Goal: Task Accomplishment & Management: Complete application form

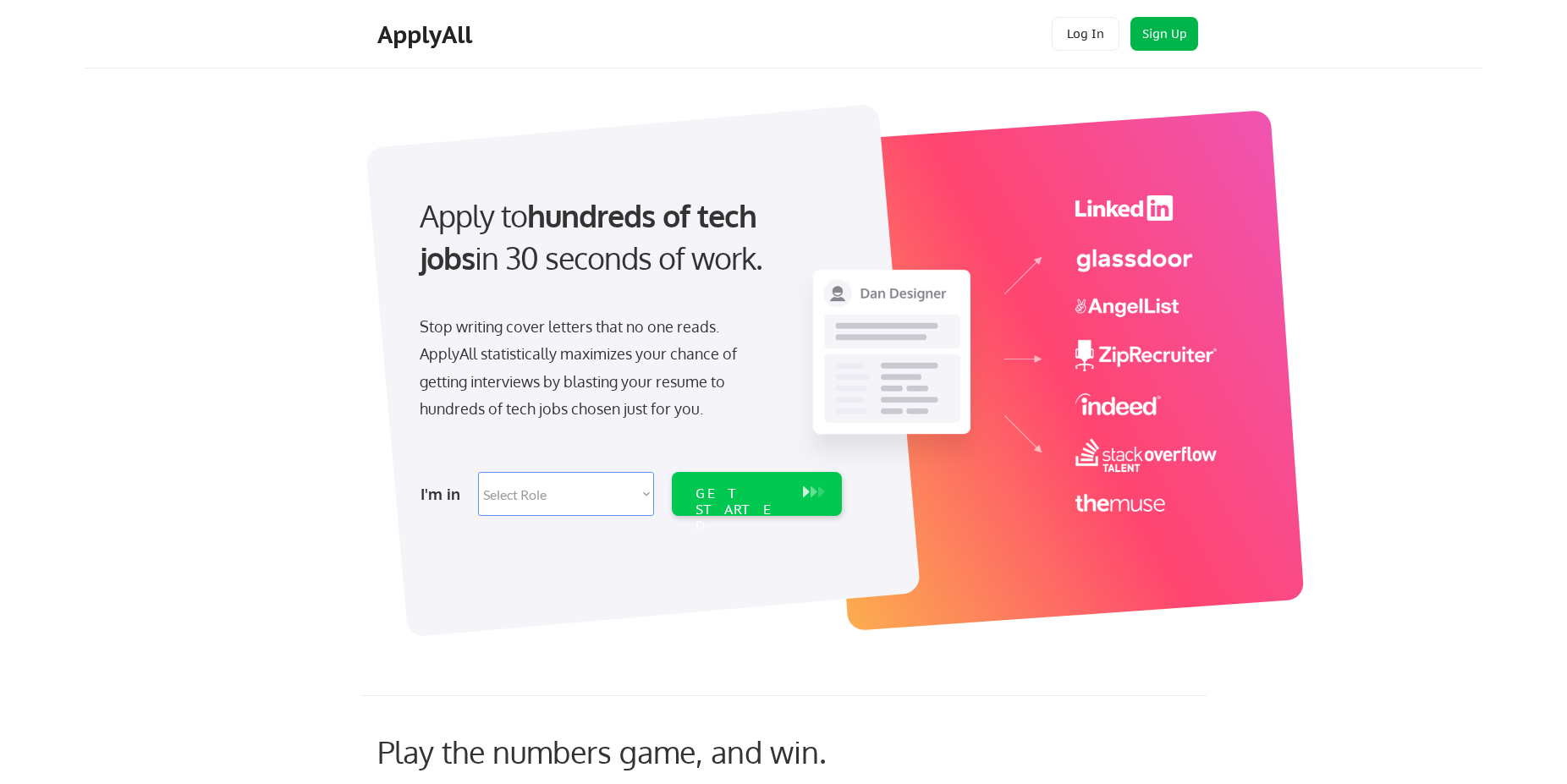
click at [1167, 24] on button "Sign Up" at bounding box center [1164, 33] width 68 height 34
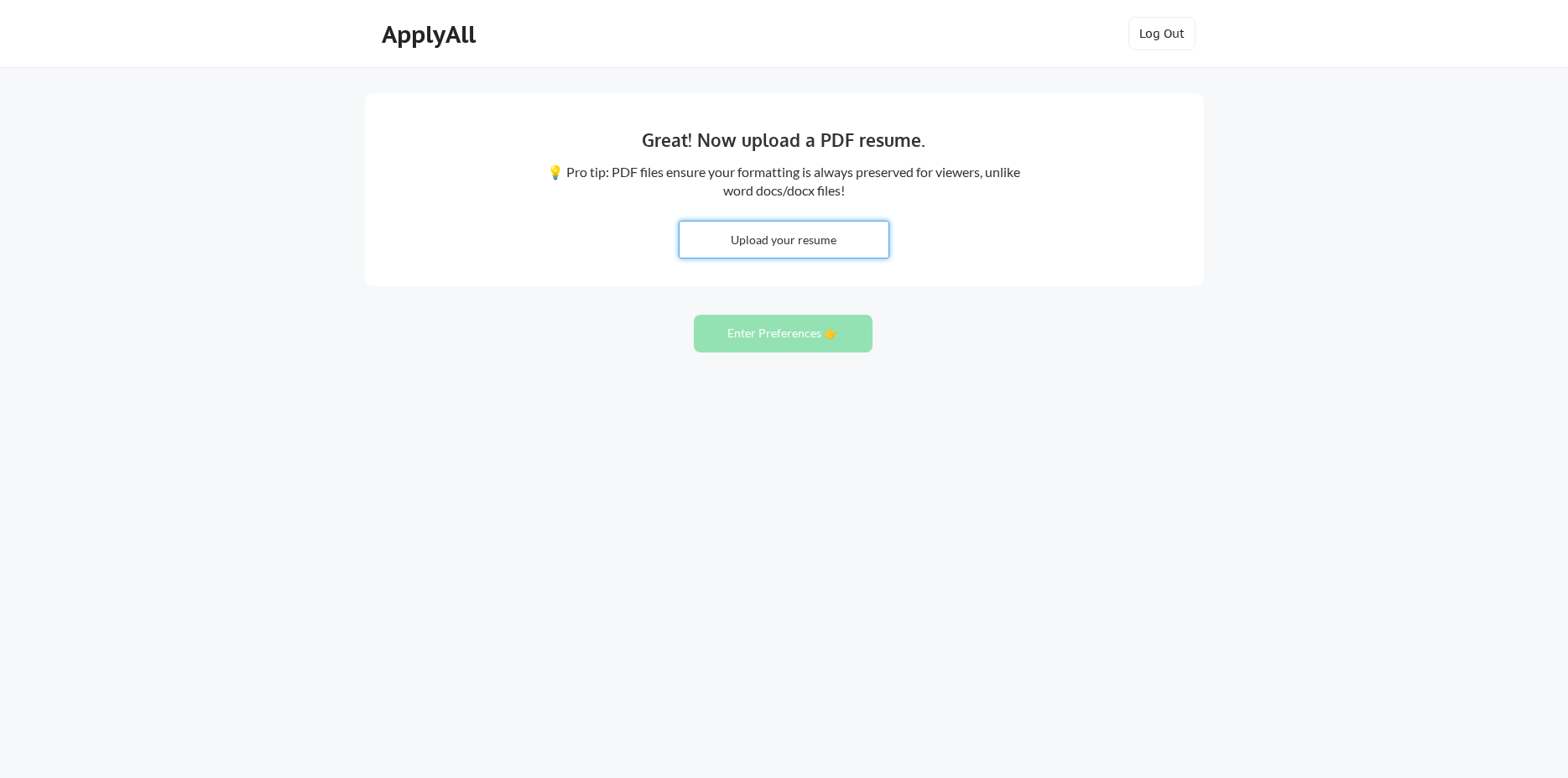
click at [806, 242] on input "file" at bounding box center [783, 240] width 209 height 36
type input "C:\fakepath\Nathan Wood C.V 2025G.pdf"
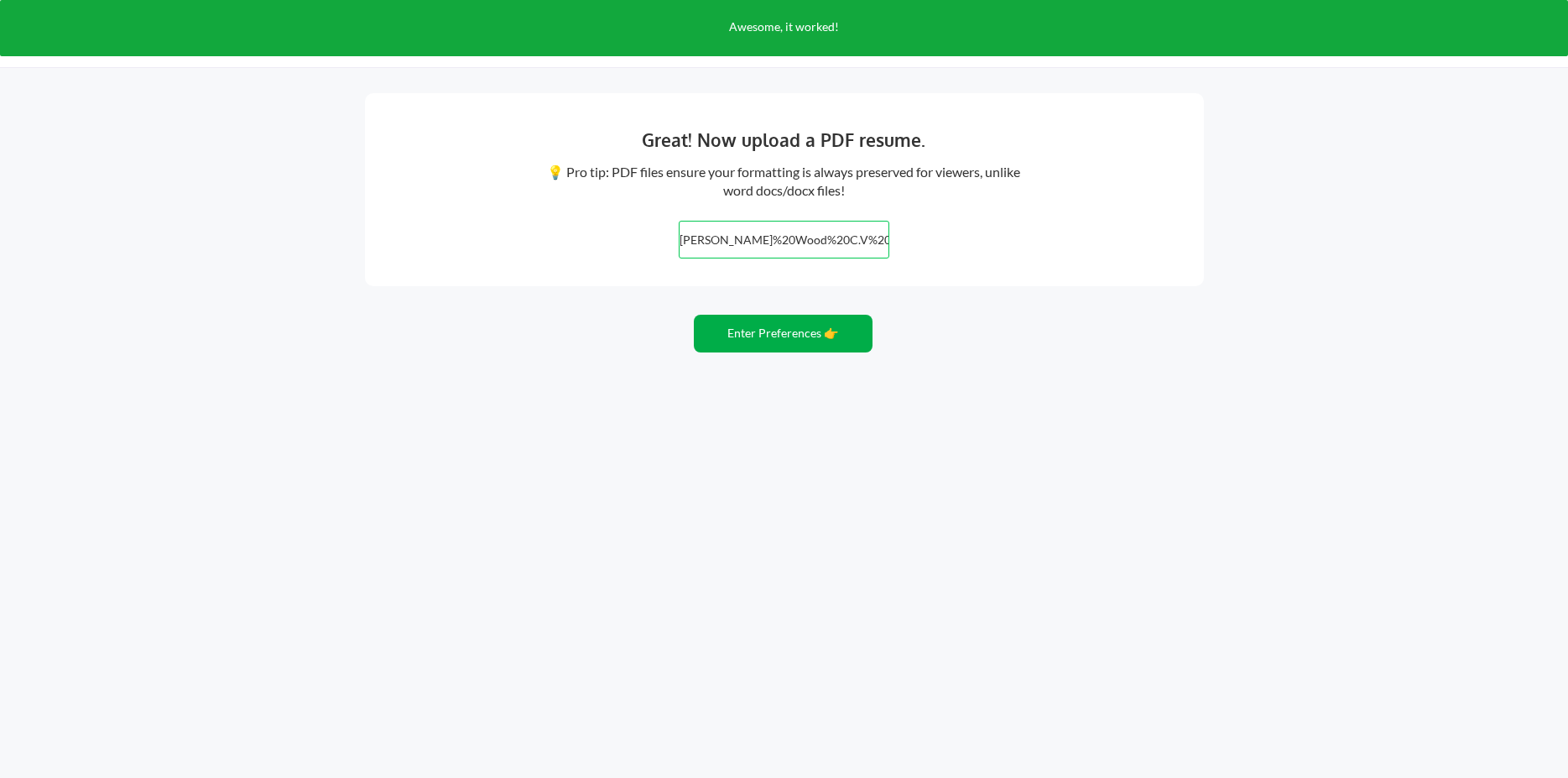
click at [753, 330] on button "Enter Preferences 👉" at bounding box center [783, 334] width 179 height 38
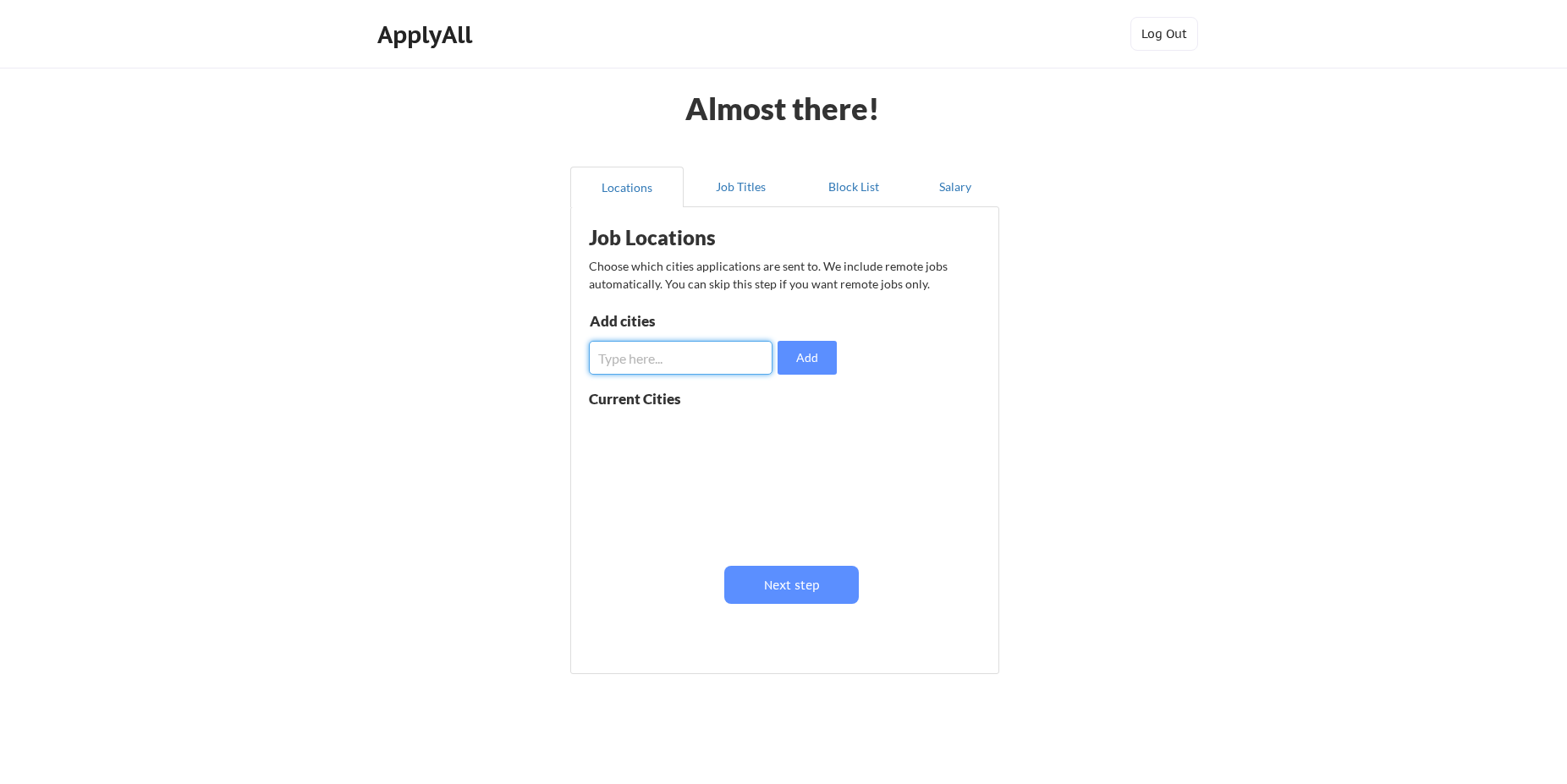
click at [698, 354] on input "input" at bounding box center [681, 358] width 183 height 34
type input "Leeds"
click at [792, 356] on button "Add" at bounding box center [807, 358] width 59 height 34
click at [622, 357] on input "input" at bounding box center [681, 358] width 183 height 34
type input "Manchester"
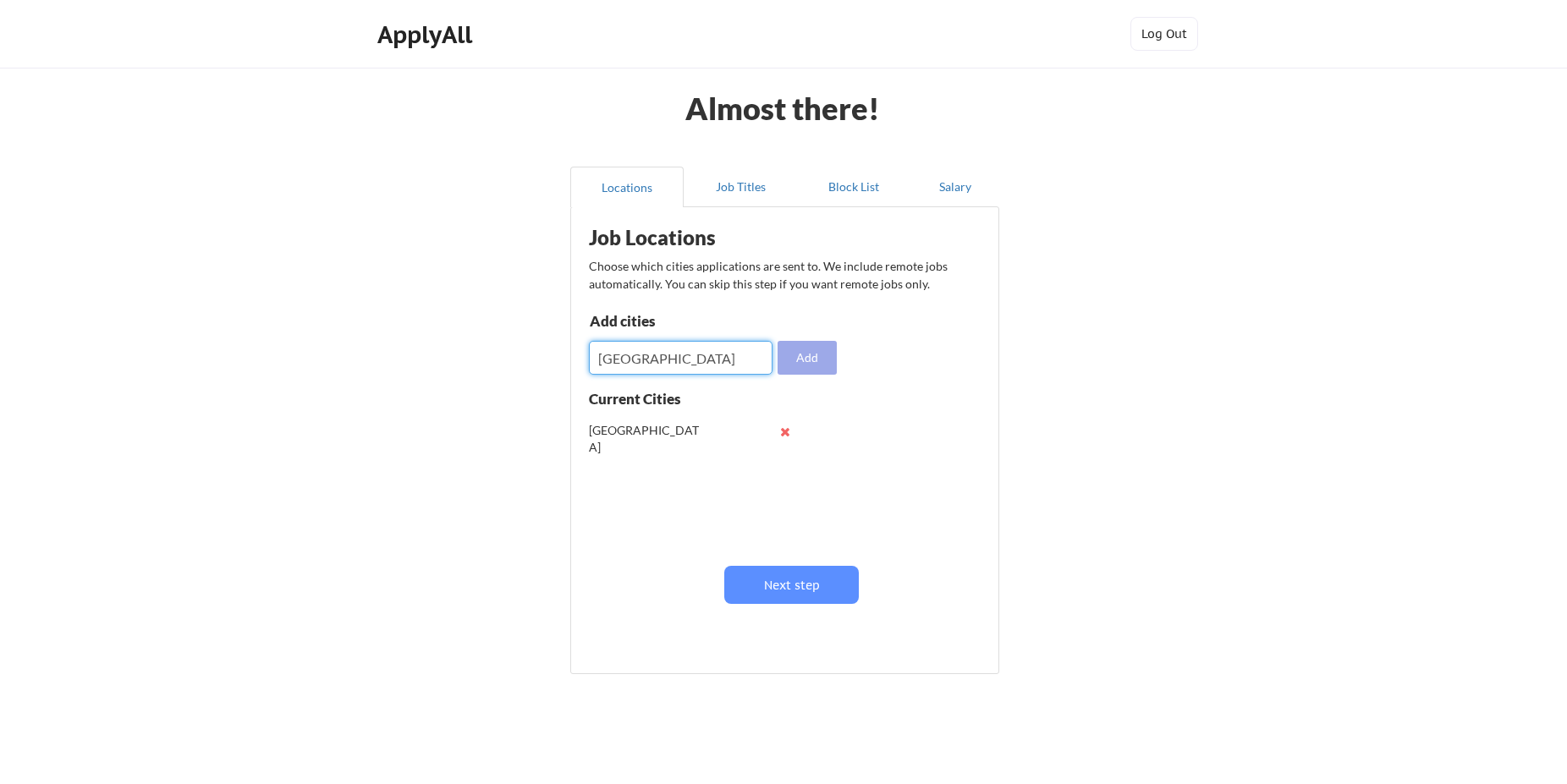
click at [791, 358] on button "Add" at bounding box center [807, 358] width 59 height 34
click at [641, 367] on input "input" at bounding box center [681, 358] width 183 height 34
type input "Liverpool"
click at [800, 361] on button "Add" at bounding box center [807, 358] width 59 height 34
click at [647, 356] on input "input" at bounding box center [681, 358] width 183 height 34
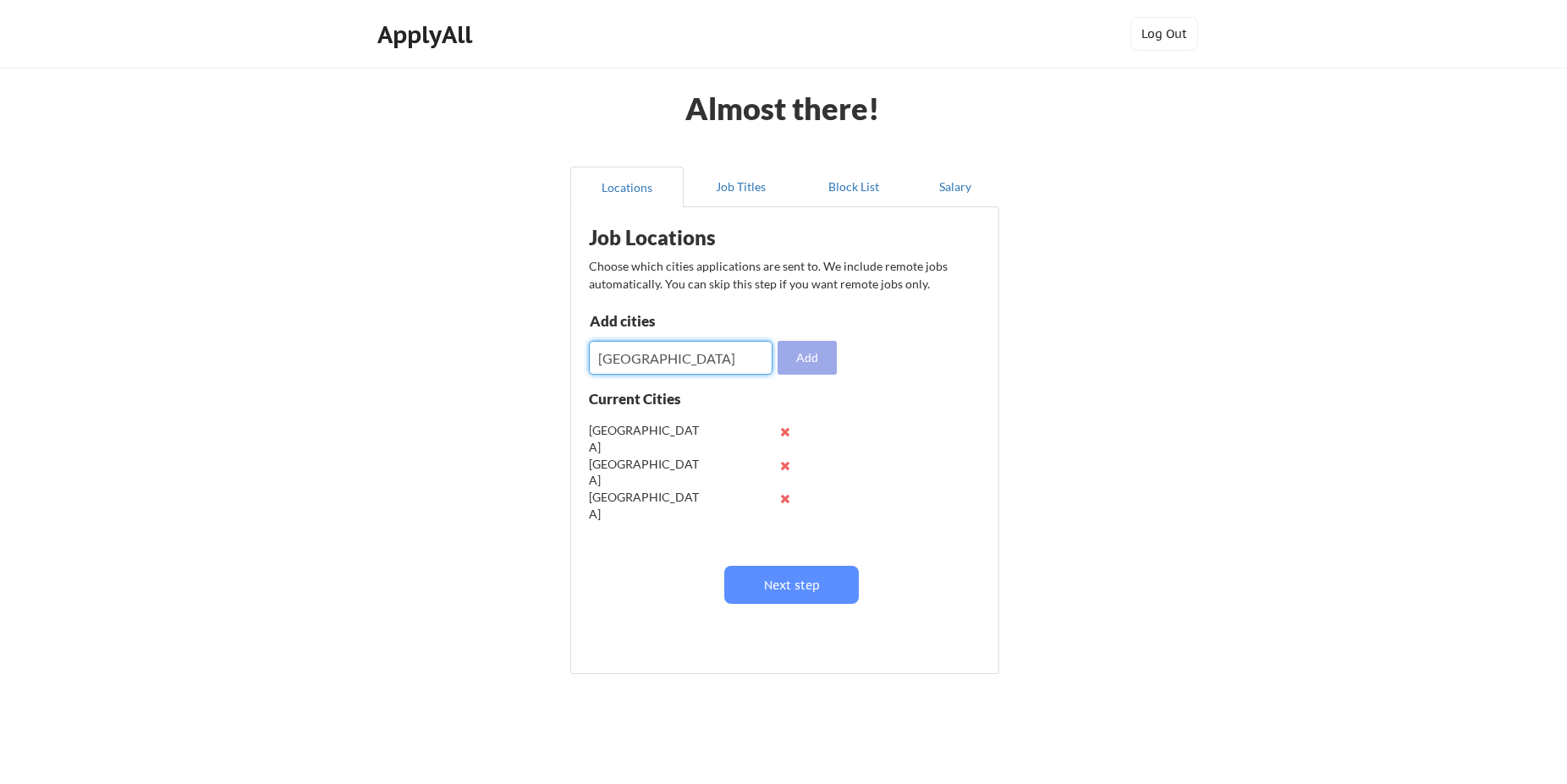
type input "London"
click at [794, 356] on button "Add" at bounding box center [807, 358] width 59 height 34
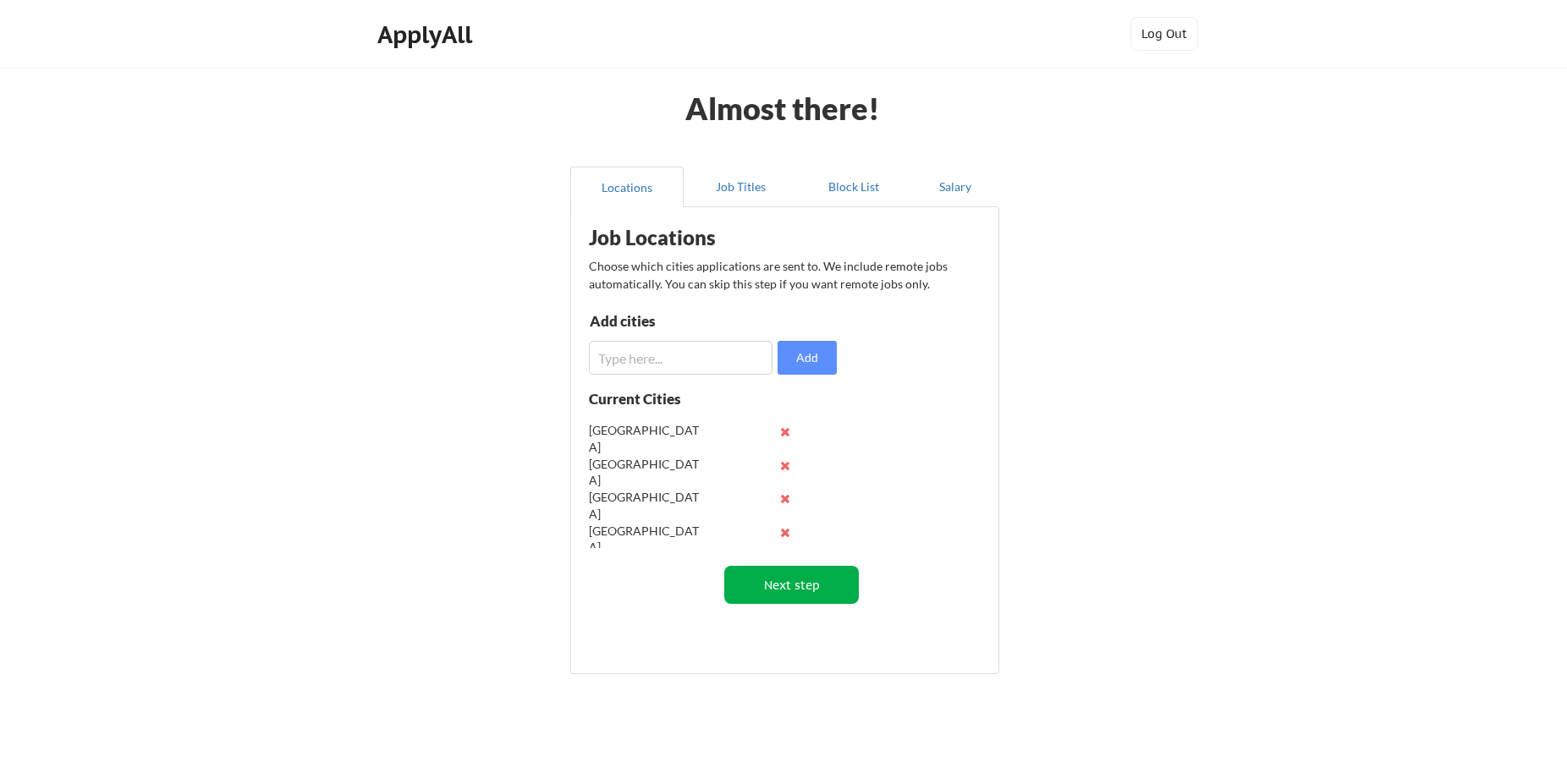
click at [796, 583] on button "Next step" at bounding box center [791, 585] width 134 height 38
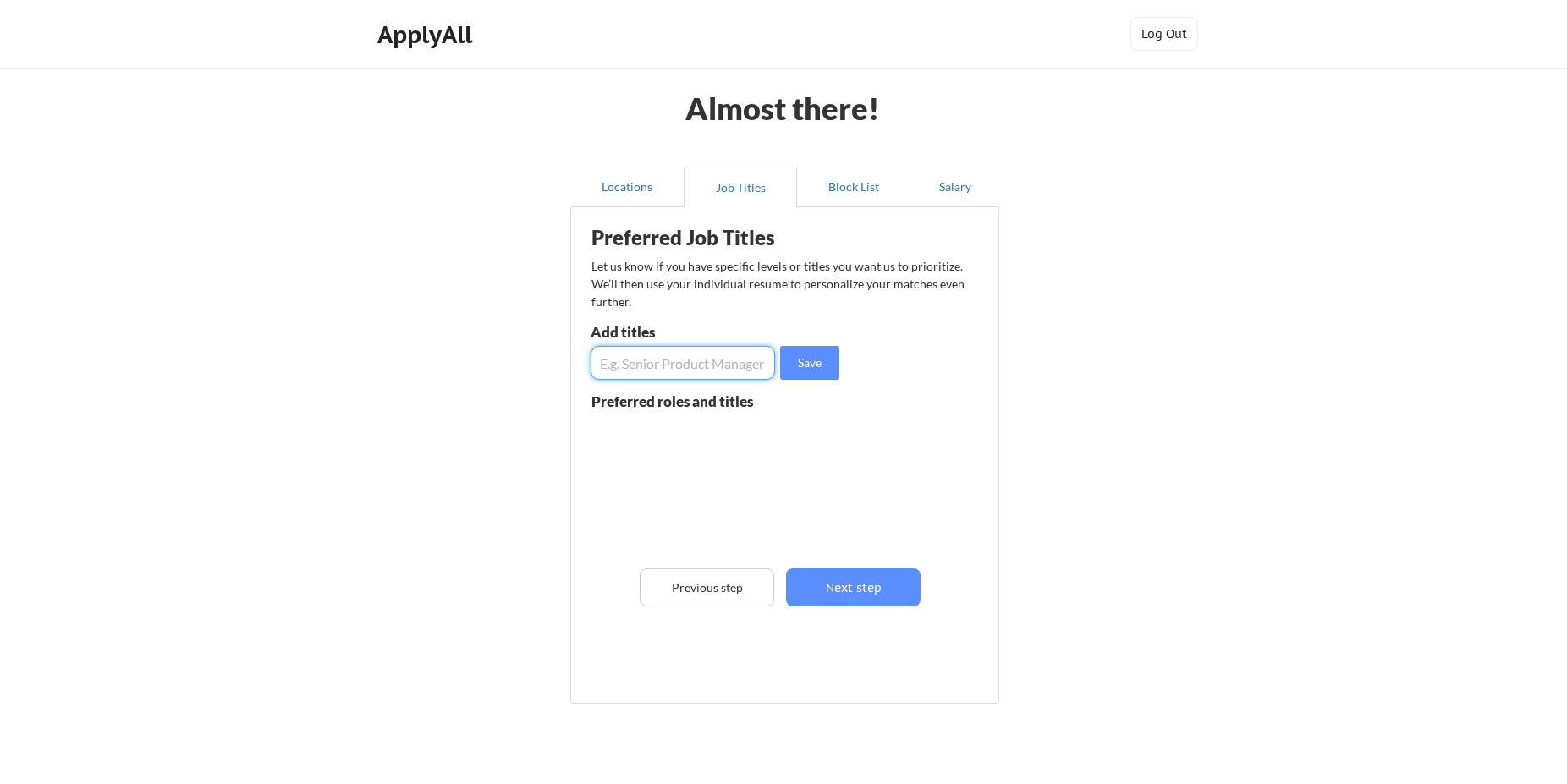
click at [632, 367] on input "input" at bounding box center [682, 363] width 184 height 34
type input "3D Artist"
click at [804, 365] on button "Save" at bounding box center [810, 363] width 59 height 34
click at [652, 370] on input "input" at bounding box center [682, 363] width 184 height 34
click at [705, 367] on input "input" at bounding box center [682, 363] width 184 height 34
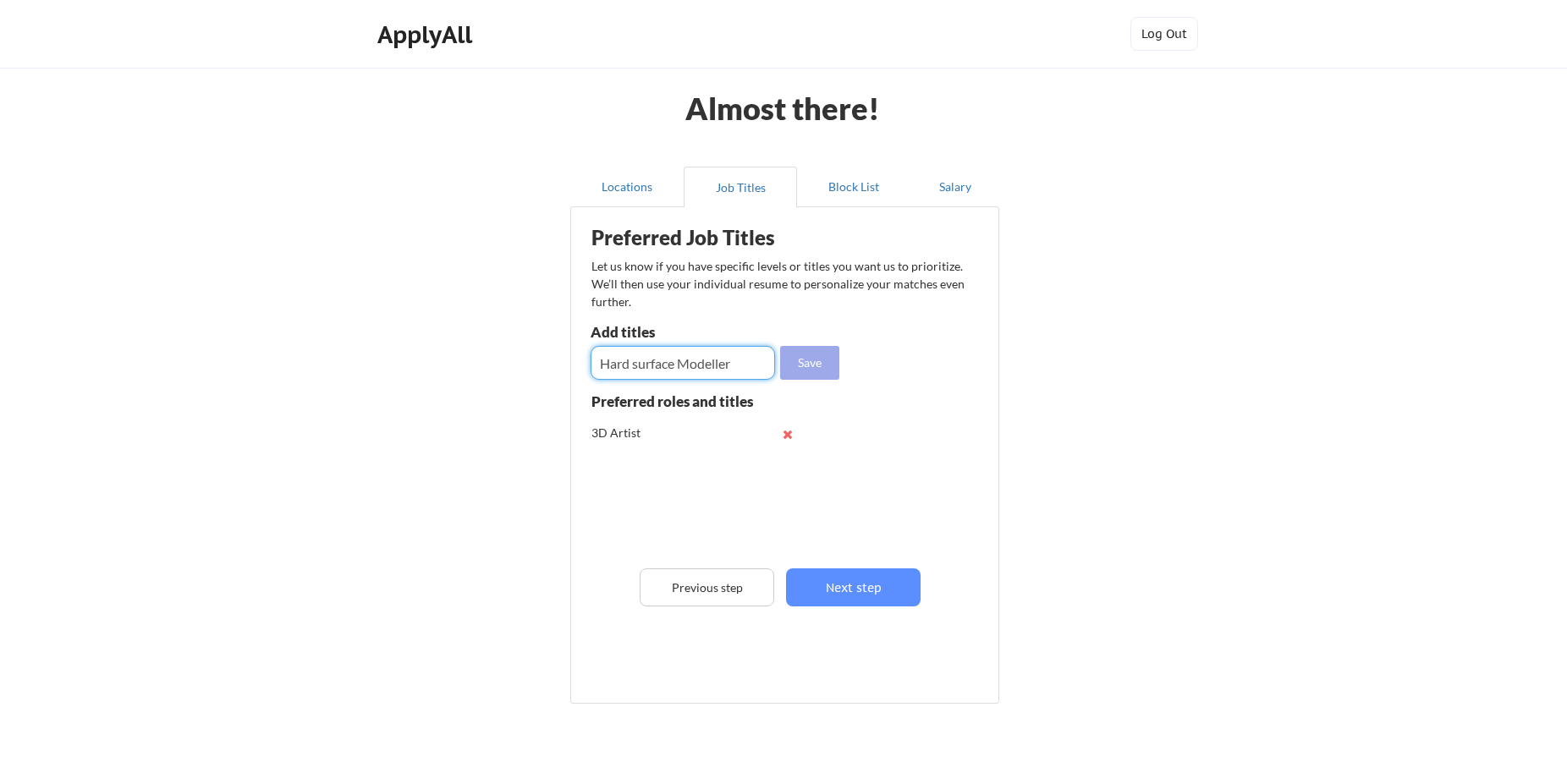
type input "Hard surface Modeller"
click at [788, 366] on button "Save" at bounding box center [810, 363] width 59 height 34
click at [604, 366] on input "input" at bounding box center [682, 363] width 184 height 34
type input "Prop Artist"
click at [799, 361] on button "Save" at bounding box center [810, 363] width 59 height 34
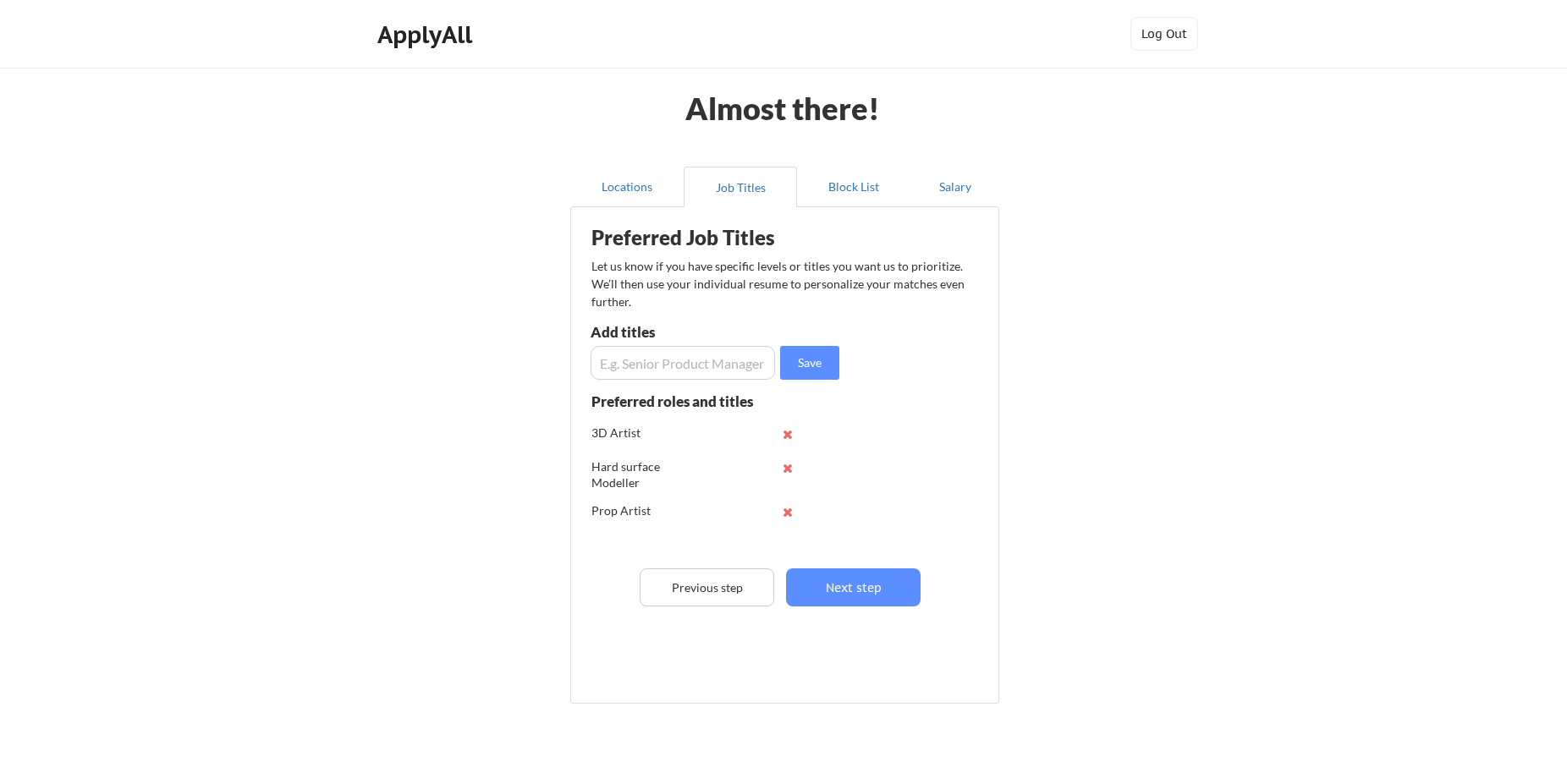
click at [673, 368] on input "input" at bounding box center [682, 363] width 184 height 34
type input "3D Visualiser"
click at [799, 367] on button "Save" at bounding box center [810, 363] width 59 height 34
click at [837, 581] on button "Next step" at bounding box center [853, 588] width 134 height 38
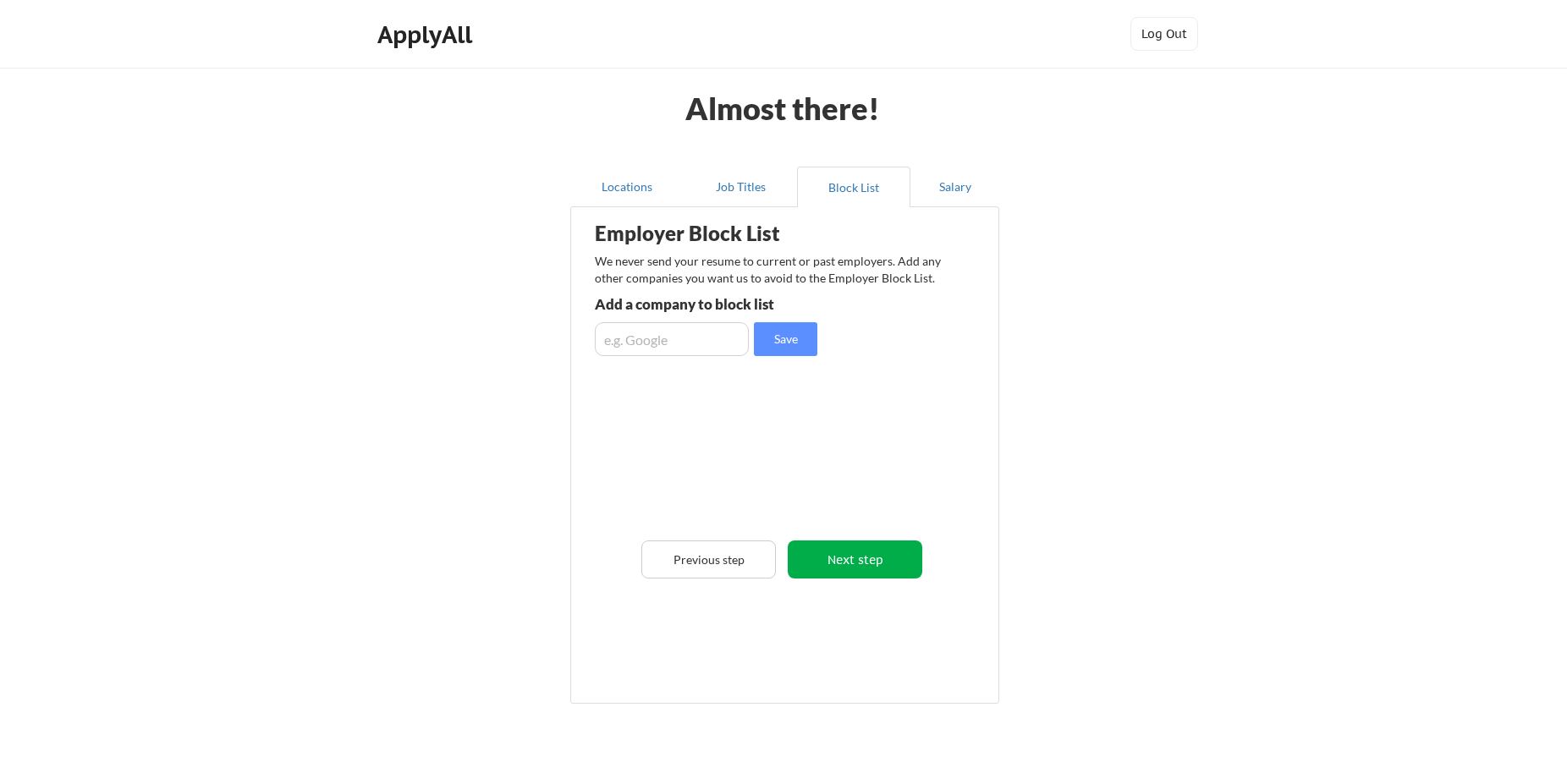
click at [861, 565] on button "Next step" at bounding box center [855, 560] width 134 height 38
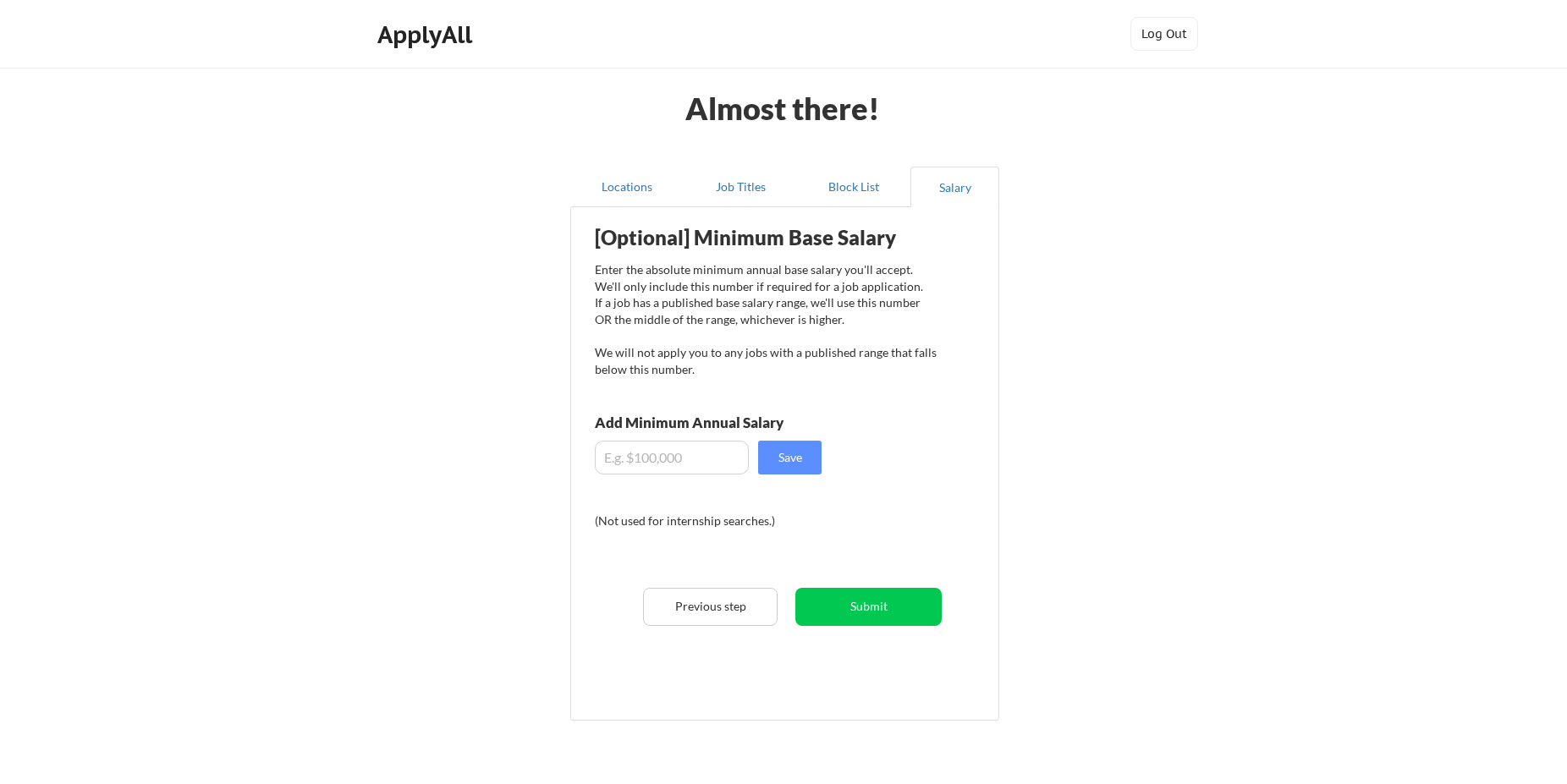
click at [632, 457] on input "input" at bounding box center [672, 457] width 154 height 34
type input "$32,500"
click at [790, 465] on button "Save" at bounding box center [790, 457] width 64 height 34
click at [880, 615] on button "Submit" at bounding box center [868, 607] width 147 height 38
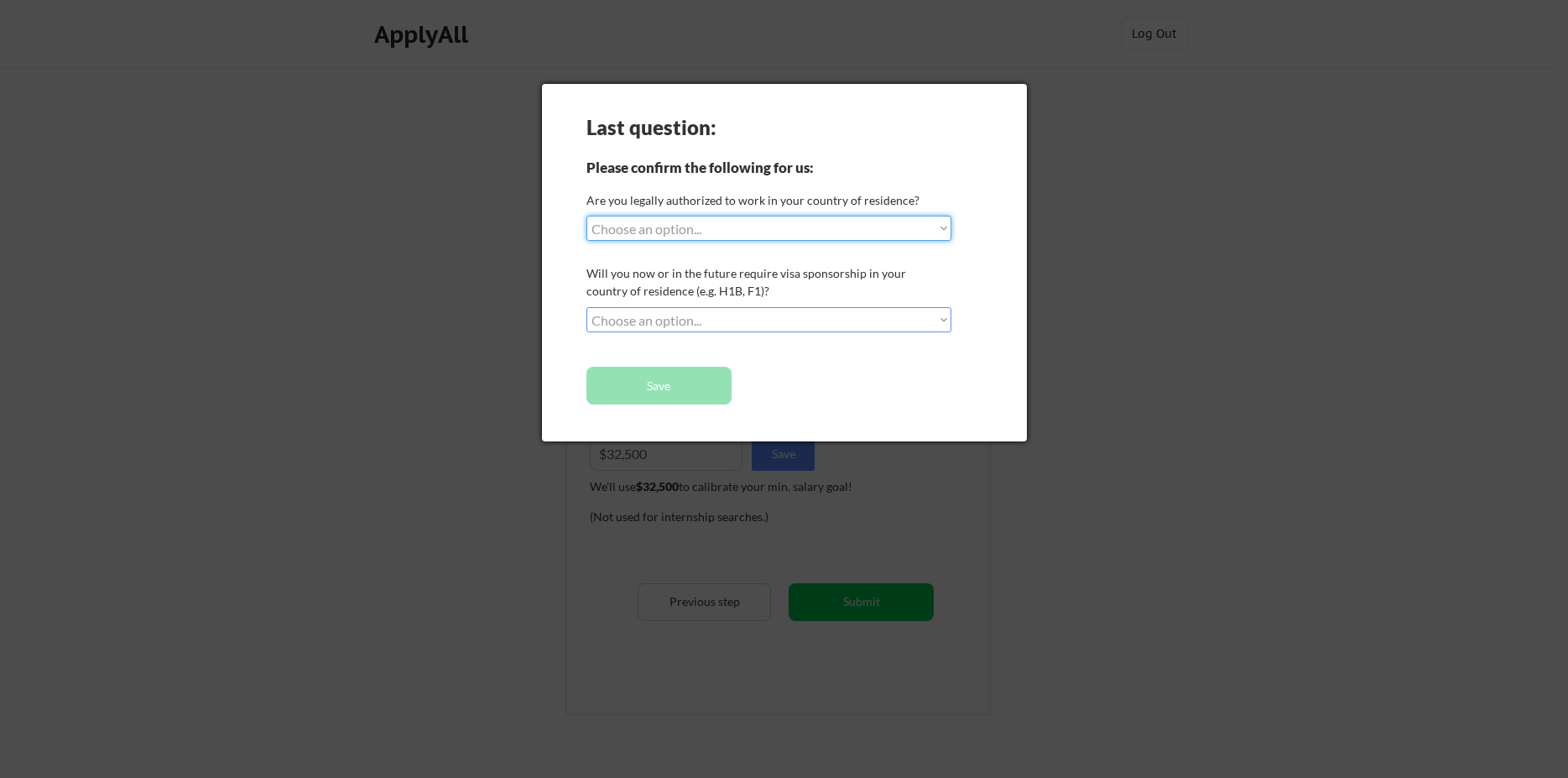
click at [587, 215] on select "Choose an option... Yes, I am a US Citizen Yes, I am a Canadian Citizen Yes, I …" at bounding box center [769, 228] width 365 height 25
click at [1093, 283] on div at bounding box center [784, 389] width 1568 height 778
